Goal: Book appointment/travel/reservation

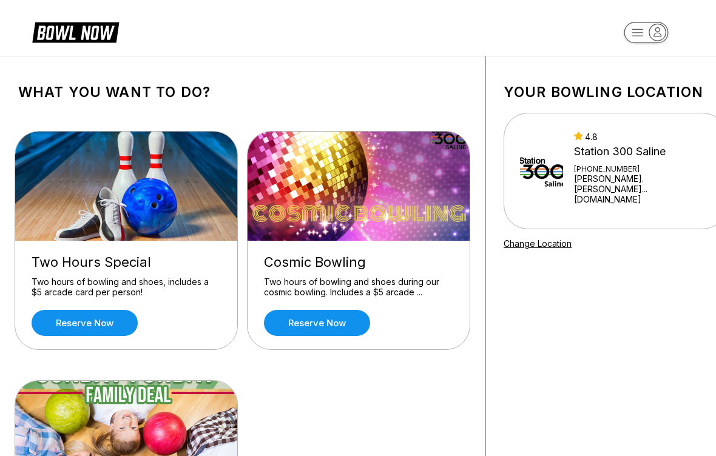
click at [108, 330] on link "Reserve now" at bounding box center [85, 323] width 106 height 26
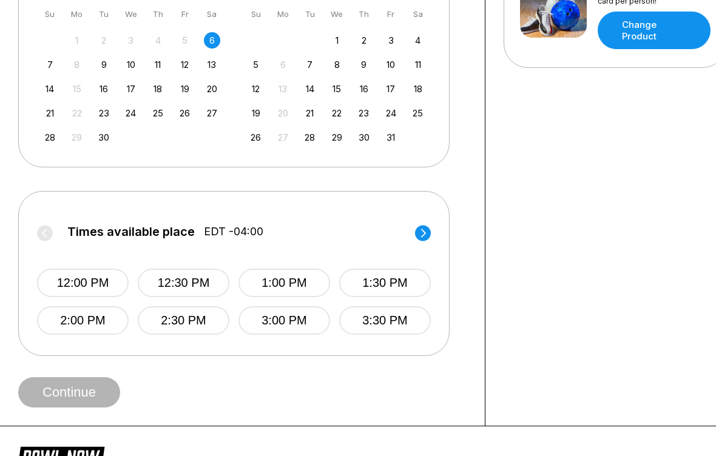
scroll to position [321, 0]
click at [283, 327] on button "3:00 PM" at bounding box center [285, 320] width 92 height 29
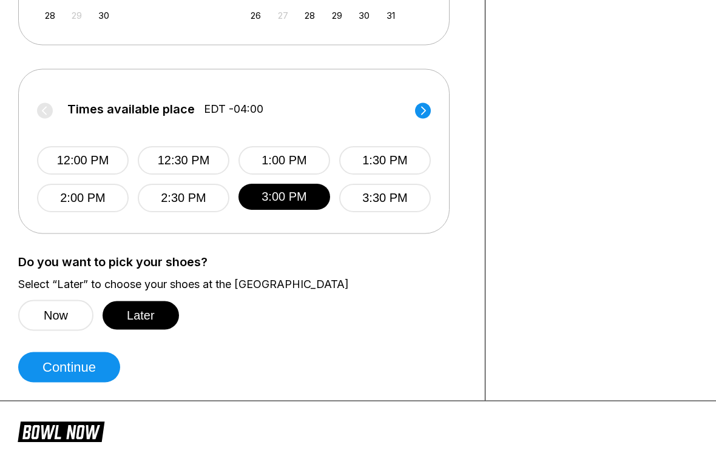
scroll to position [444, 0]
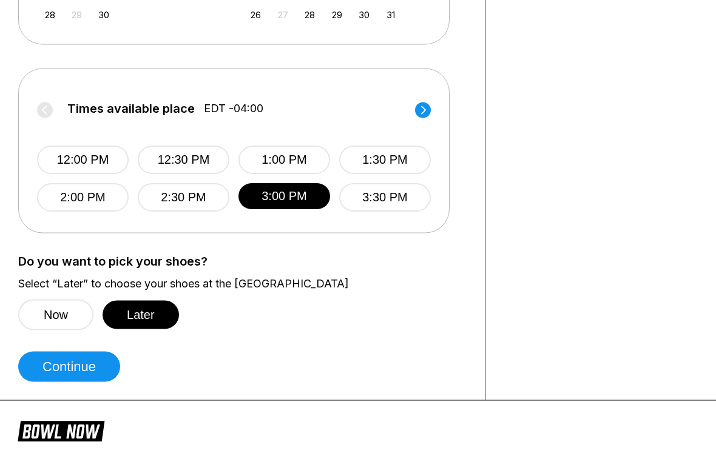
click at [76, 373] on button "Continue" at bounding box center [69, 367] width 102 height 30
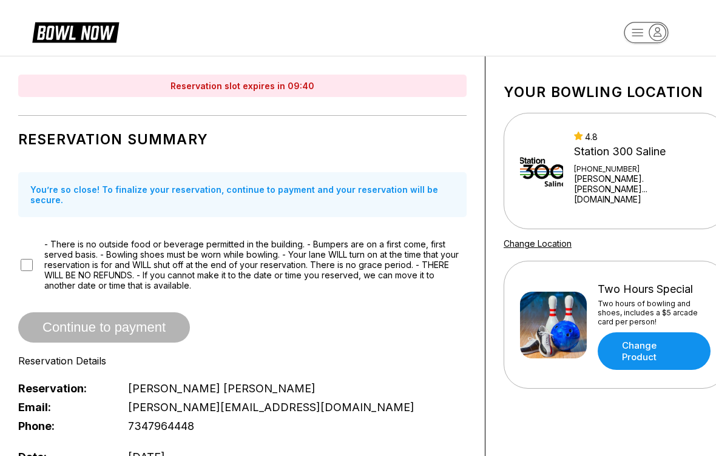
click at [45, 2] on header at bounding box center [358, 28] width 716 height 56
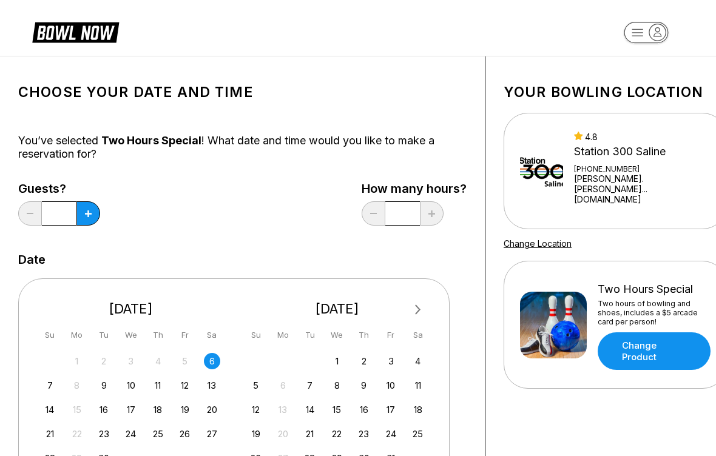
click at [98, 211] on button at bounding box center [88, 213] width 24 height 24
type input "*"
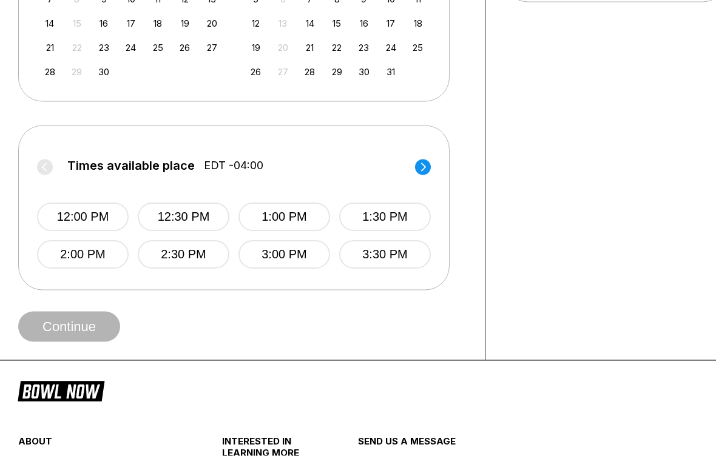
scroll to position [387, 0]
click at [283, 262] on button "3:00 PM" at bounding box center [285, 254] width 92 height 29
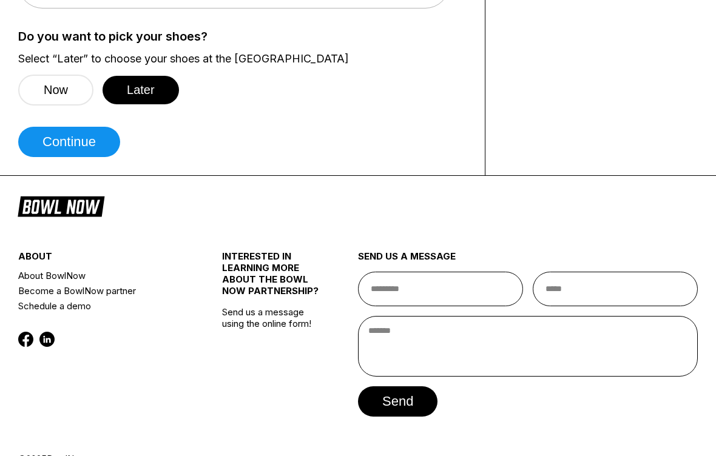
scroll to position [682, 0]
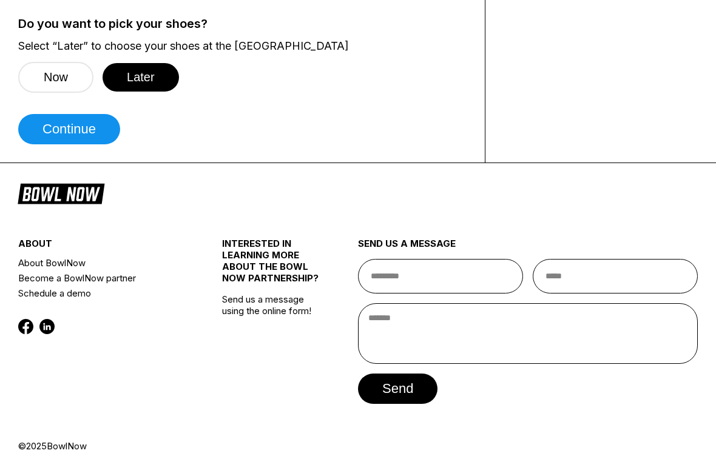
click at [79, 129] on button "Continue" at bounding box center [69, 129] width 102 height 30
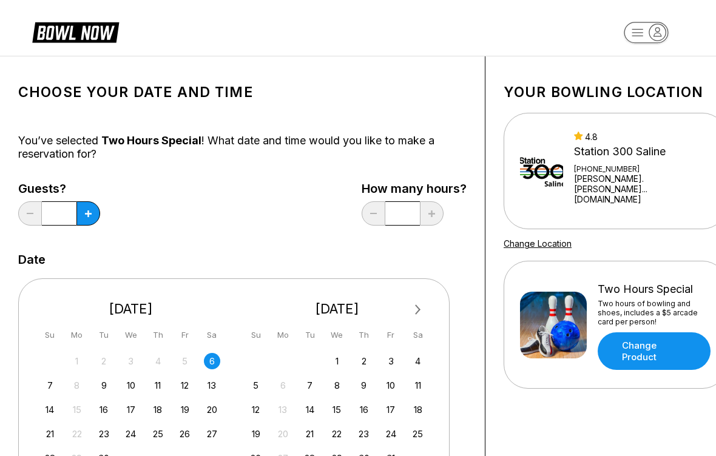
click at [95, 222] on button at bounding box center [88, 213] width 24 height 24
click at [96, 216] on button at bounding box center [88, 213] width 24 height 24
type input "*"
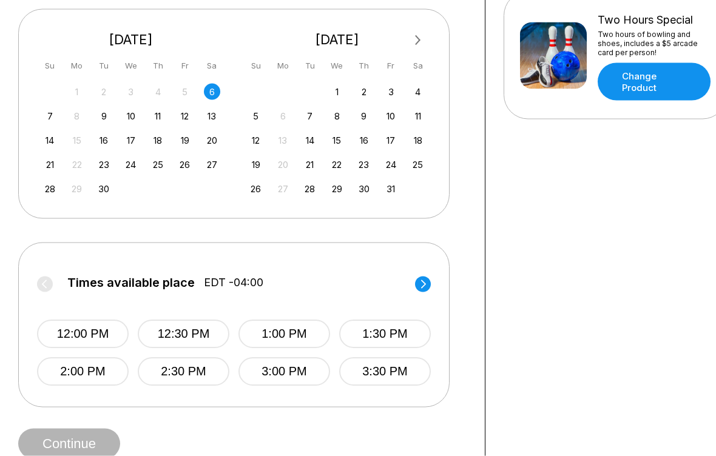
scroll to position [271, 0]
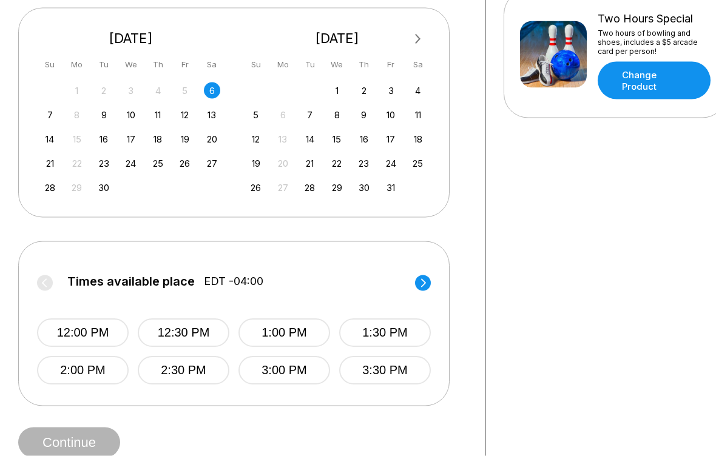
click at [291, 373] on button "3:00 PM" at bounding box center [285, 371] width 92 height 29
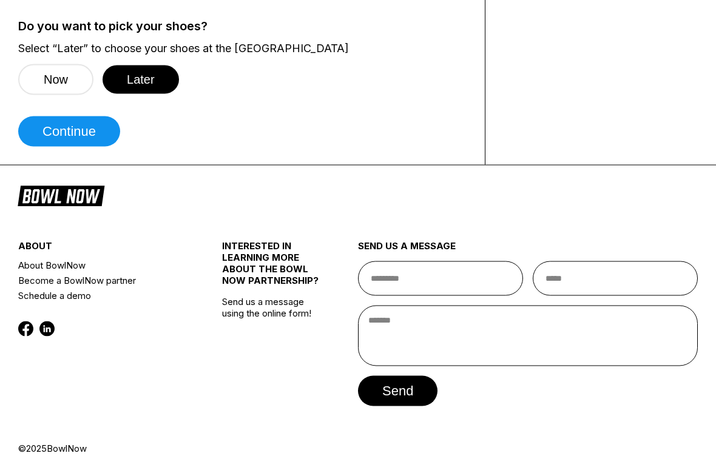
scroll to position [682, 0]
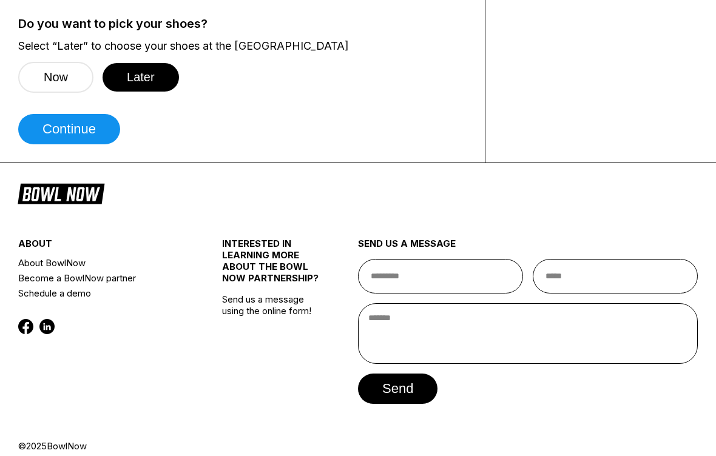
click at [88, 137] on button "Continue" at bounding box center [69, 129] width 102 height 30
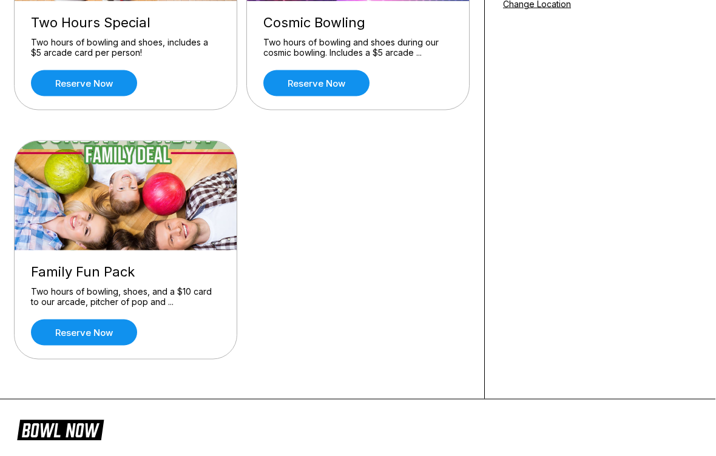
scroll to position [239, 1]
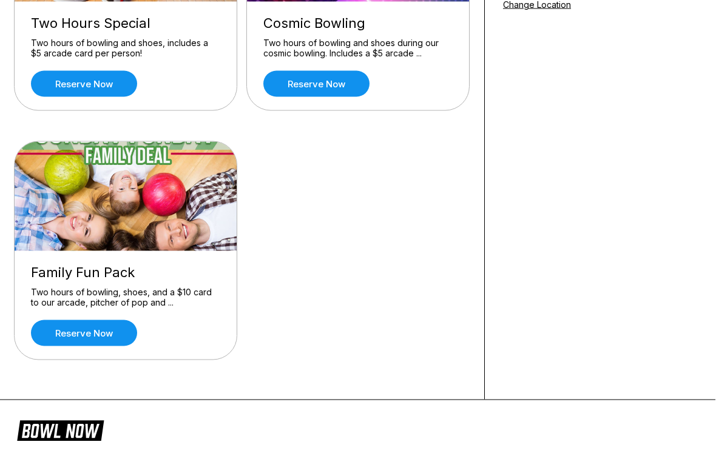
click at [100, 337] on link "Reserve now" at bounding box center [84, 333] width 106 height 26
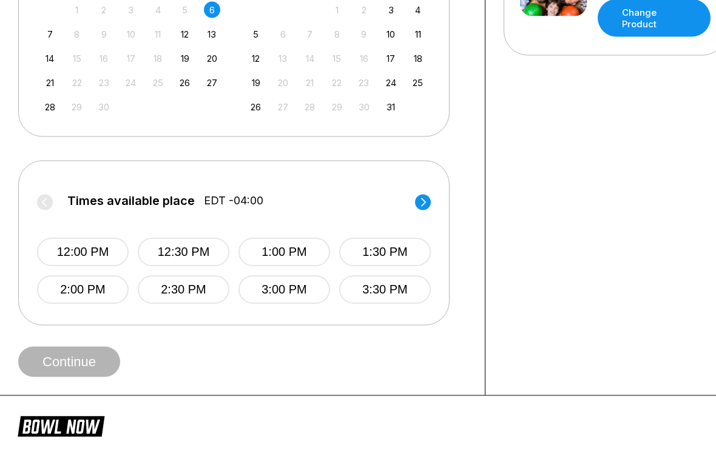
scroll to position [379, 0]
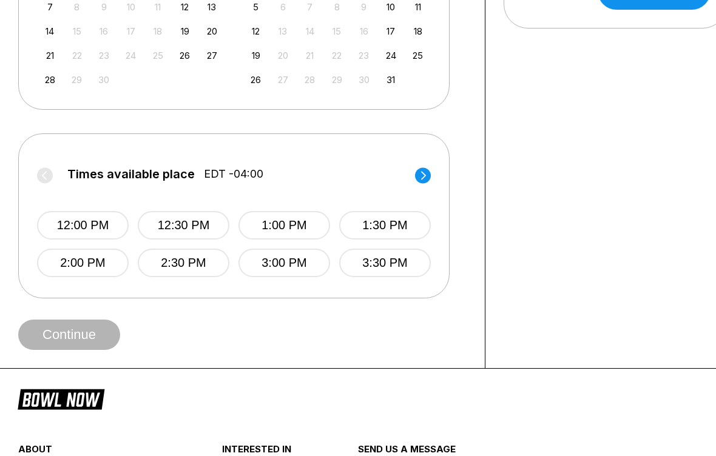
click at [282, 268] on button "3:00 PM" at bounding box center [285, 263] width 92 height 29
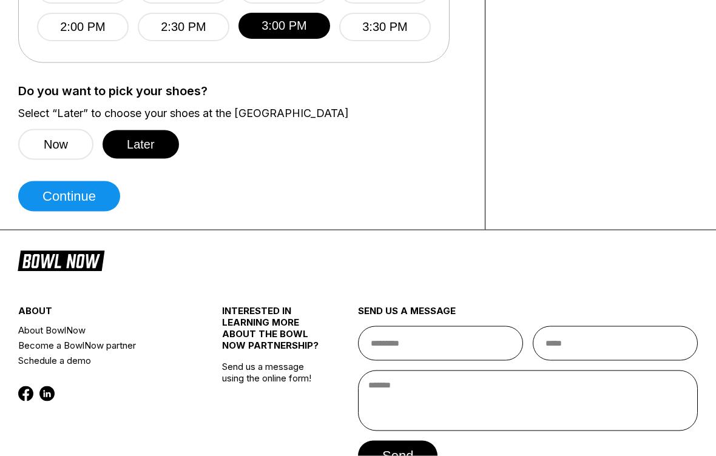
click at [69, 203] on button "Continue" at bounding box center [69, 196] width 102 height 30
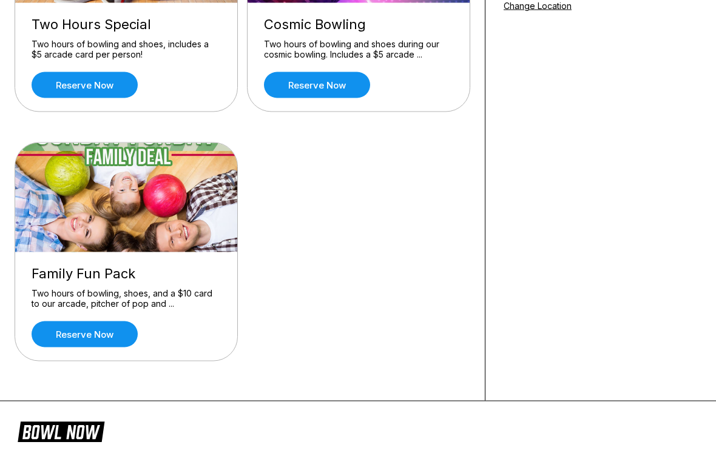
scroll to position [239, 0]
click at [183, 295] on div "Two hours of bowling, shoes, and a $10 card to our arcade, pitcher of pop and .…" at bounding box center [126, 298] width 189 height 21
click at [166, 300] on div "Two hours of bowling, shoes, and a $10 card to our arcade, pitcher of pop and .…" at bounding box center [126, 298] width 189 height 21
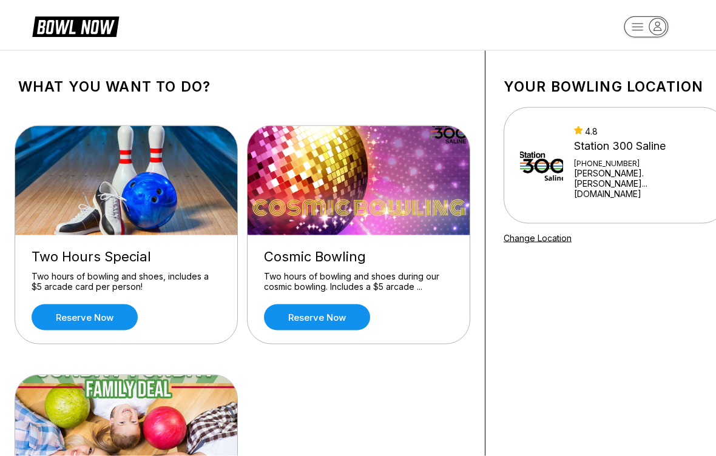
scroll to position [0, 0]
